Goal: Navigation & Orientation: Find specific page/section

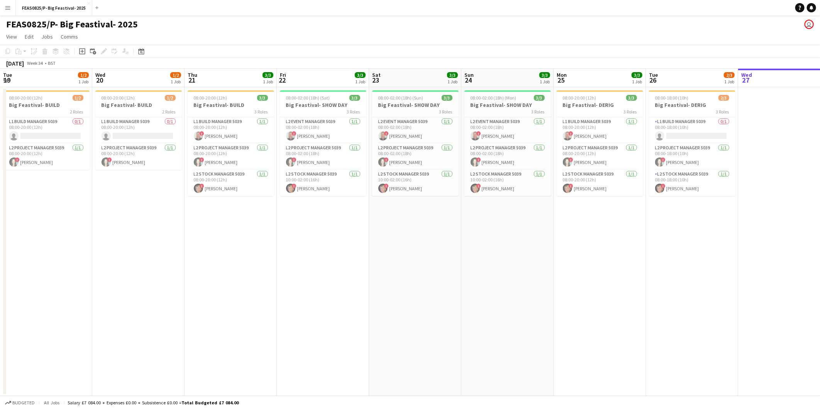
scroll to position [0, 265]
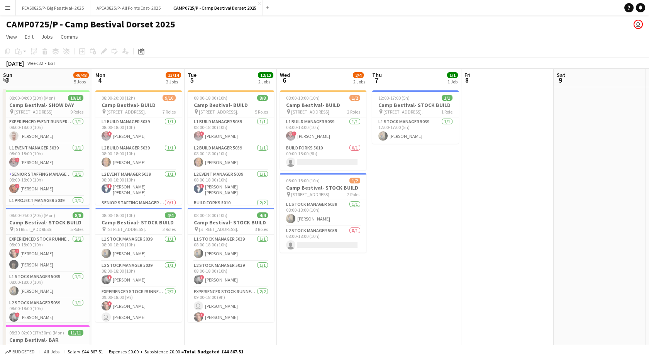
scroll to position [0, 159]
